Goal: Find specific page/section: Find specific page/section

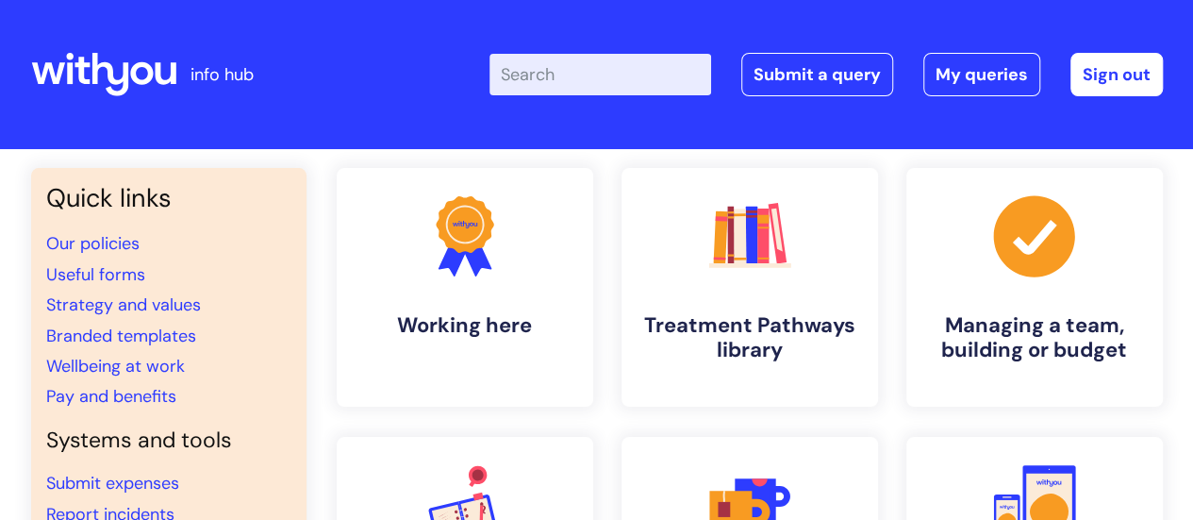
click at [555, 81] on input "Enter your search term here..." at bounding box center [600, 74] width 222 height 41
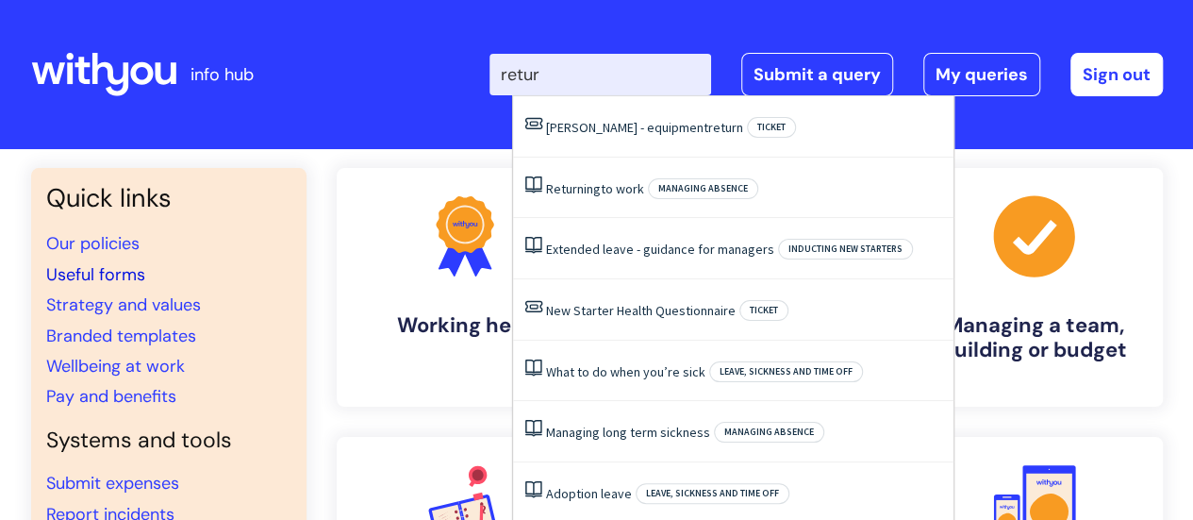
type input "retur"
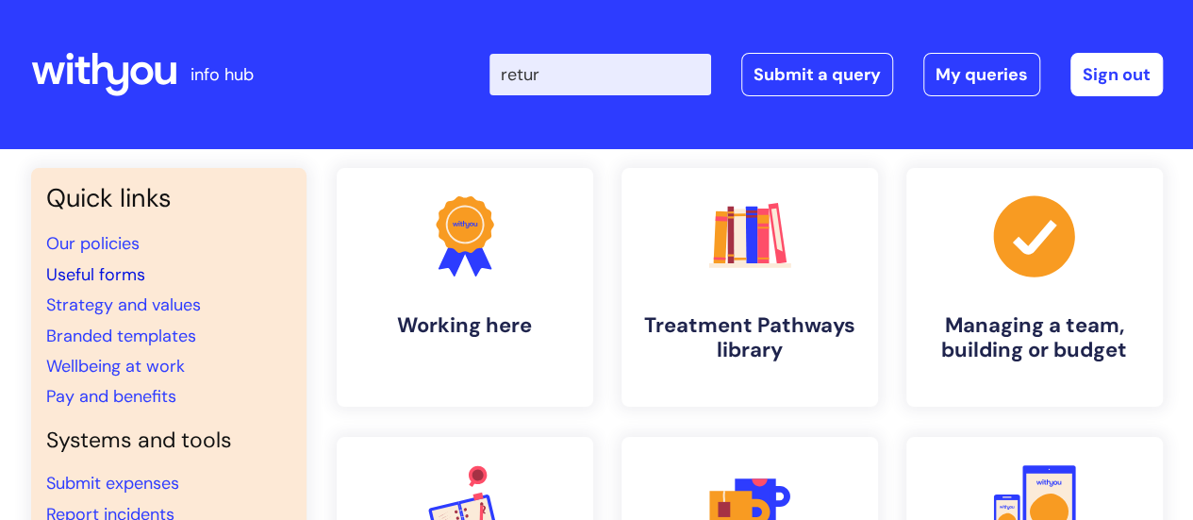
click at [102, 275] on link "Useful forms" at bounding box center [95, 274] width 99 height 23
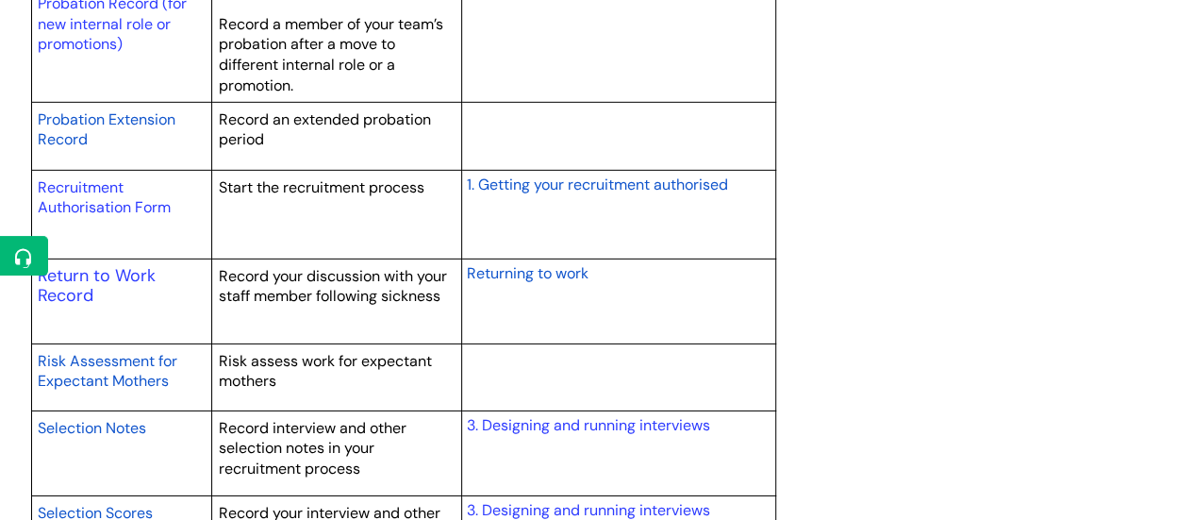
scroll to position [2822, 0]
click at [140, 267] on link "Return to Work Record" at bounding box center [97, 284] width 118 height 43
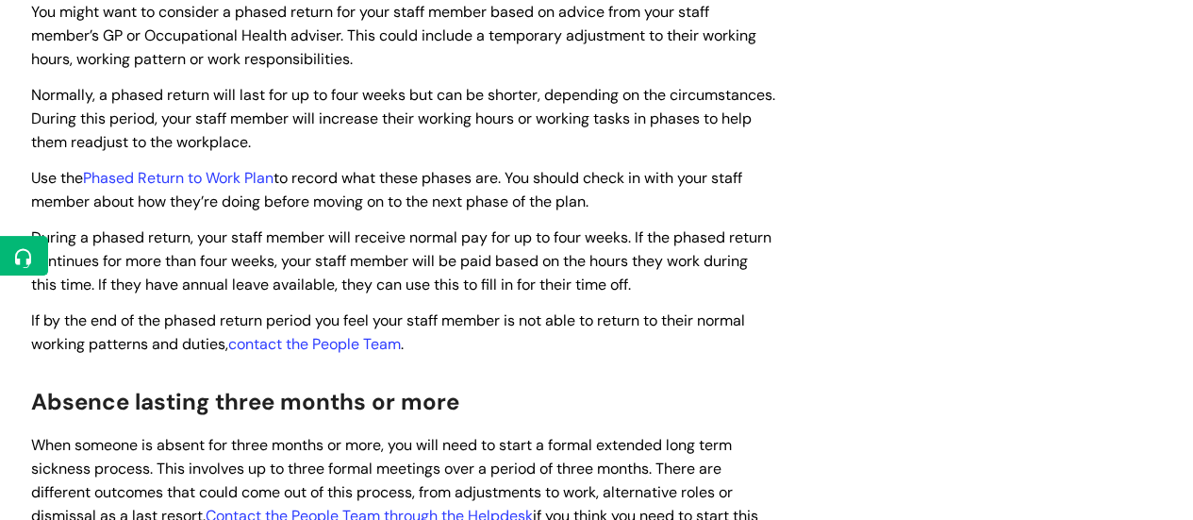
scroll to position [1183, 0]
